Goal: Task Accomplishment & Management: Manage account settings

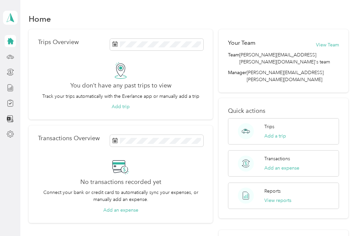
click at [11, 20] on polygon at bounding box center [12, 17] width 4 height 9
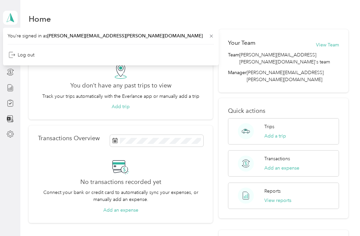
click at [39, 107] on div "You don’t have any past trips to view Track your trips automatically with the E…" at bounding box center [121, 86] width 166 height 48
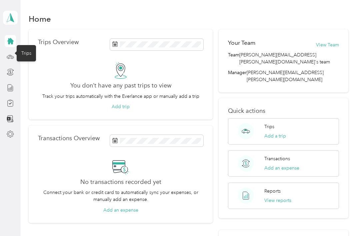
click at [11, 57] on icon at bounding box center [10, 56] width 7 height 7
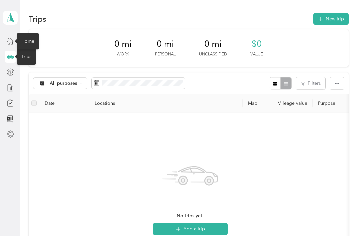
click at [10, 37] on icon at bounding box center [10, 40] width 7 height 7
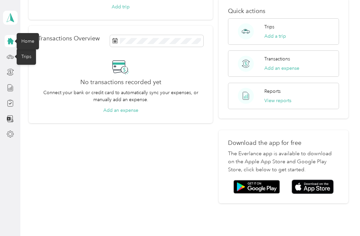
scroll to position [99, 0]
